Goal: Information Seeking & Learning: Learn about a topic

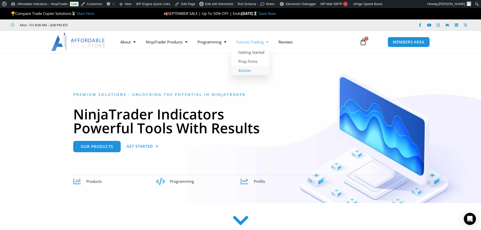
click at [257, 68] on link "Articles" at bounding box center [251, 70] width 38 height 9
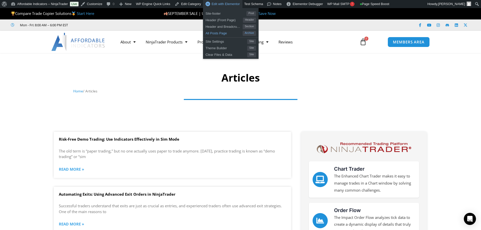
click at [213, 32] on span "All Posts Page" at bounding box center [224, 32] width 37 height 7
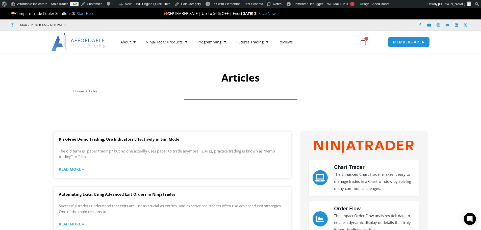
click at [365, 40] on icon at bounding box center [363, 41] width 7 height 7
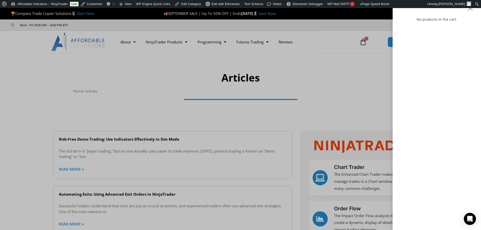
click at [256, 45] on div "No products in the cart." at bounding box center [240, 115] width 481 height 230
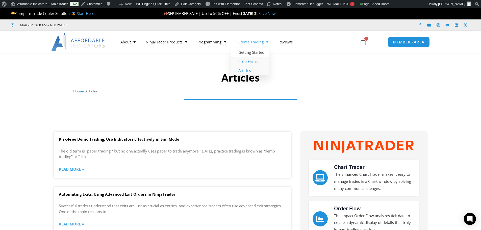
click at [249, 59] on link "Prop Firms" at bounding box center [251, 61] width 38 height 9
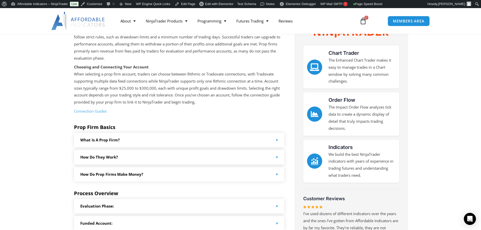
scroll to position [101, 0]
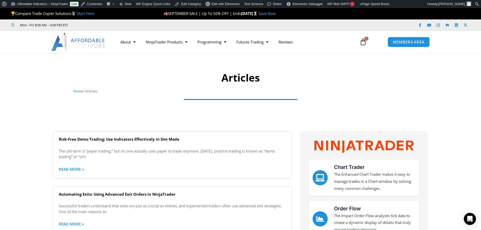
scroll to position [51, 0]
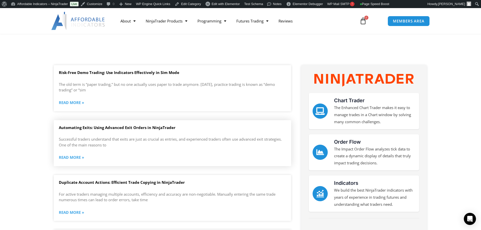
scroll to position [76, 0]
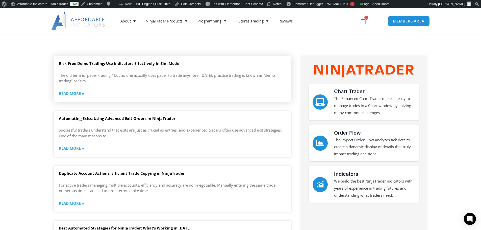
click at [78, 93] on link "Read More »" at bounding box center [71, 93] width 25 height 7
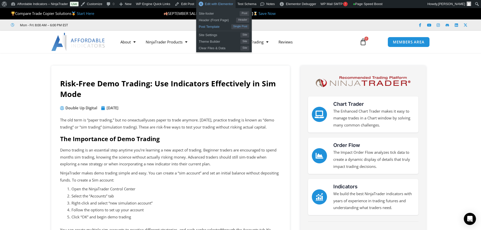
click at [211, 26] on span "Post Template" at bounding box center [215, 26] width 32 height 7
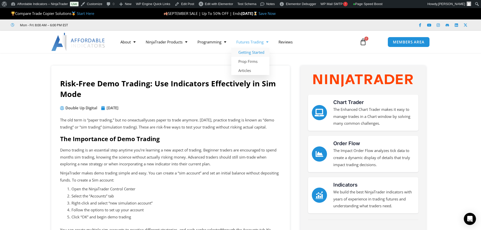
click at [252, 51] on link "Getting Started" at bounding box center [251, 52] width 38 height 9
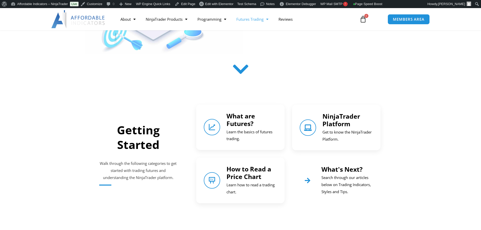
scroll to position [177, 0]
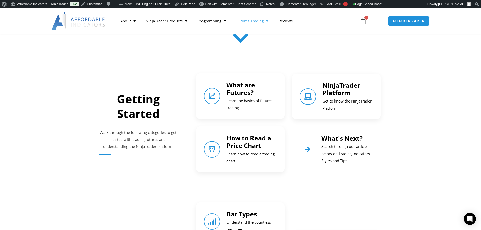
click at [244, 94] on link "What are Futures?" at bounding box center [241, 89] width 29 height 16
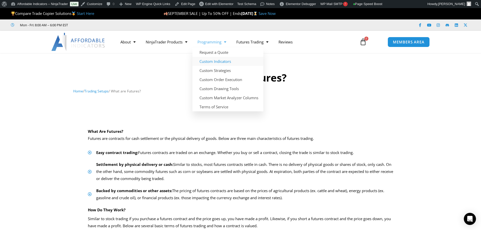
click at [216, 60] on link "Custom Indicators" at bounding box center [228, 61] width 71 height 9
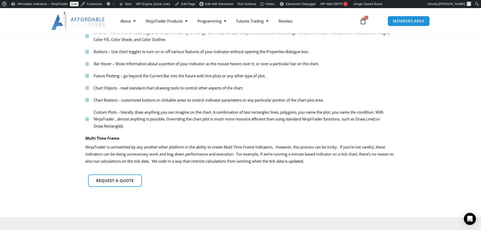
scroll to position [354, 0]
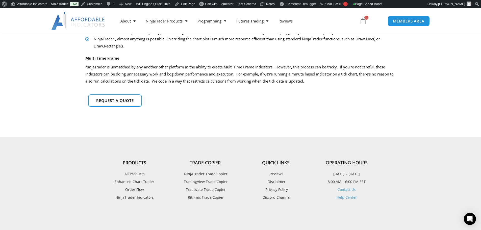
click at [216, 85] on div "Multi Time Frame NinjaTrader is unmatched by any another other platform in the …" at bounding box center [240, 71] width 311 height 32
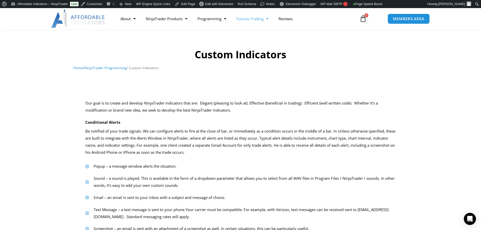
scroll to position [0, 0]
